Goal: Task Accomplishment & Management: Manage account settings

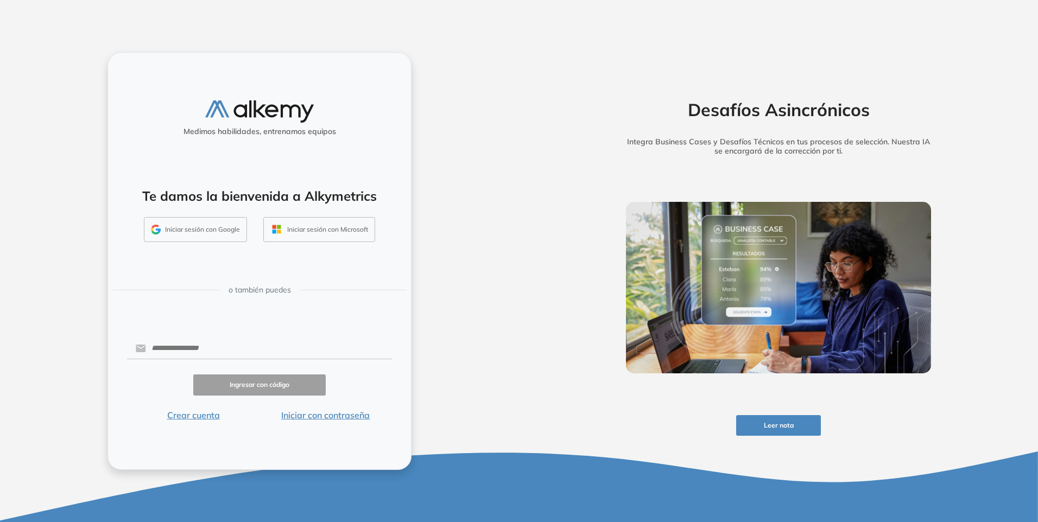
click at [207, 235] on button "Iniciar sesión con Google" at bounding box center [195, 229] width 103 height 25
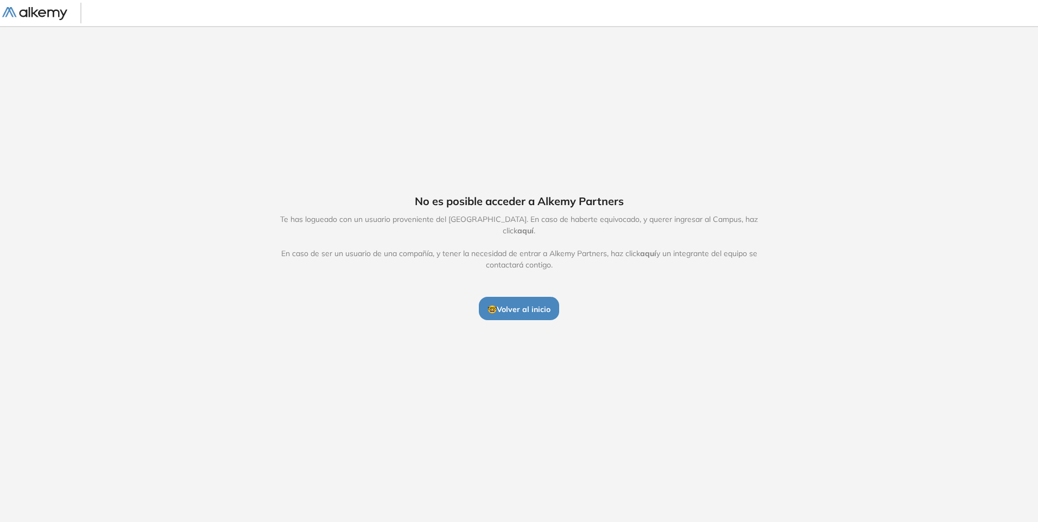
click at [502, 308] on span "🤓 Volver al inicio" at bounding box center [518, 310] width 63 height 10
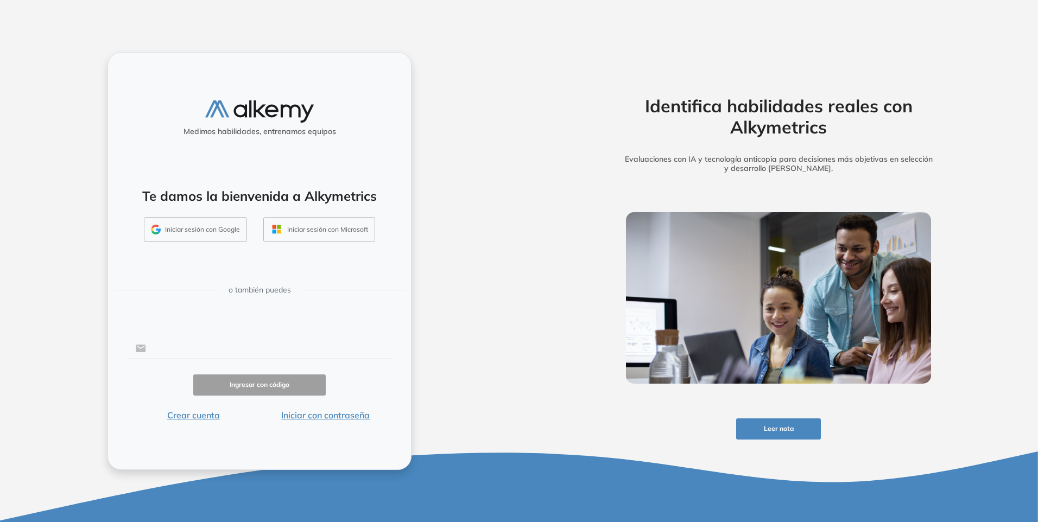
click at [218, 346] on input "text" at bounding box center [269, 348] width 246 height 21
type input "**********"
click at [242, 388] on button "Ingresar con código" at bounding box center [259, 385] width 132 height 21
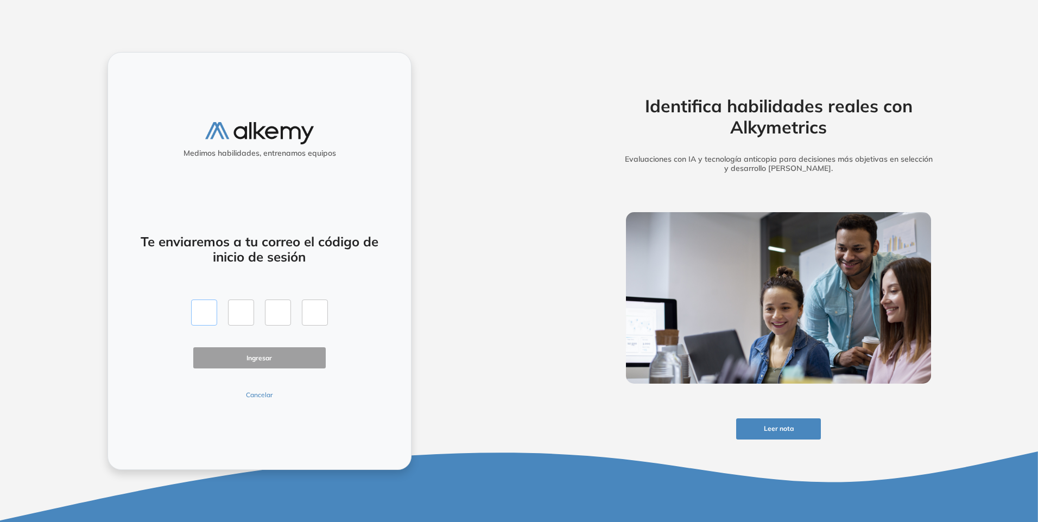
click at [204, 316] on input "text" at bounding box center [204, 313] width 26 height 26
paste input "*"
type input "*"
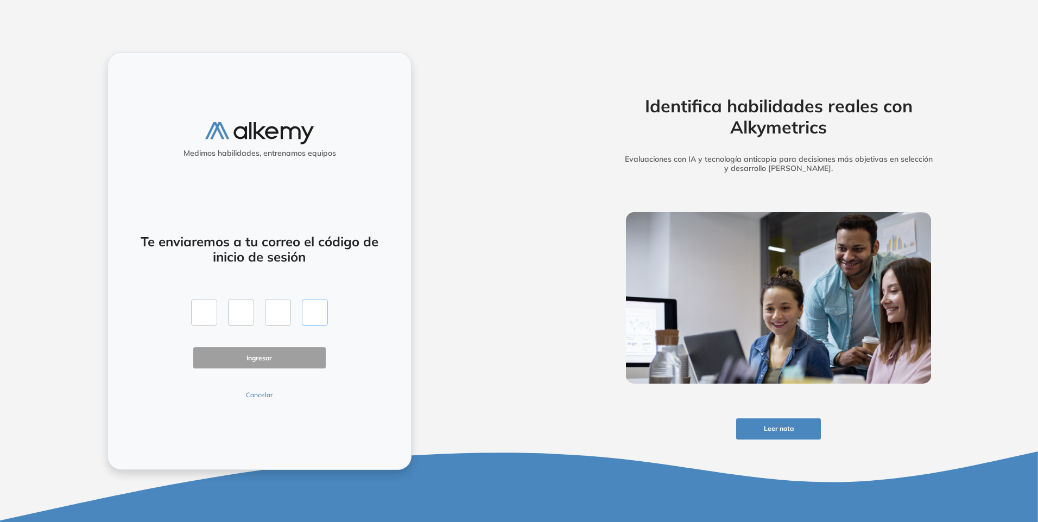
type input "*"
click at [252, 358] on button "Ingresar" at bounding box center [259, 357] width 132 height 21
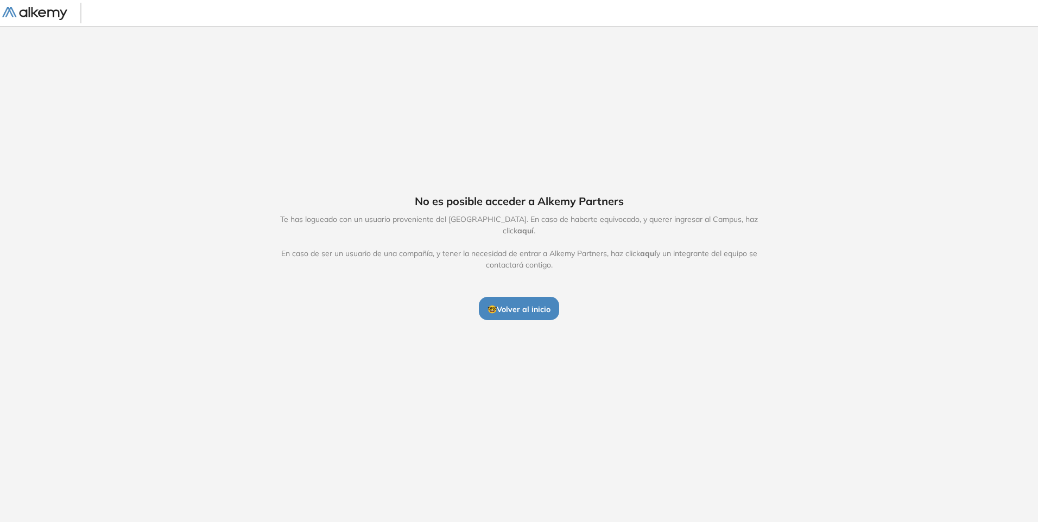
click at [534, 227] on span "aquí" at bounding box center [525, 231] width 16 height 10
